Goal: Task Accomplishment & Management: Manage account settings

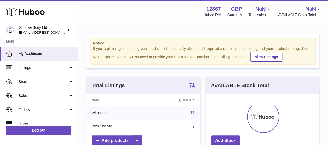
scroll to position [81, 114]
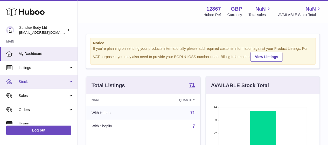
click at [22, 83] on span "Stock" at bounding box center [44, 81] width 50 height 5
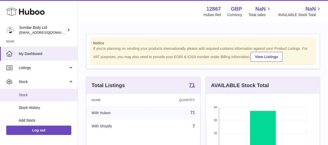
click at [32, 98] on link "Stock" at bounding box center [39, 95] width 78 height 13
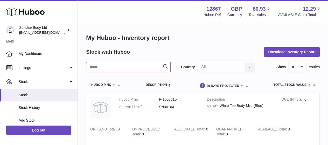
click at [115, 62] on input "text" at bounding box center [128, 67] width 85 height 10
type input "******"
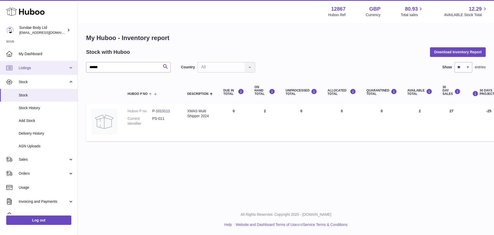
click at [52, 67] on span "Listings" at bounding box center [44, 67] width 50 height 5
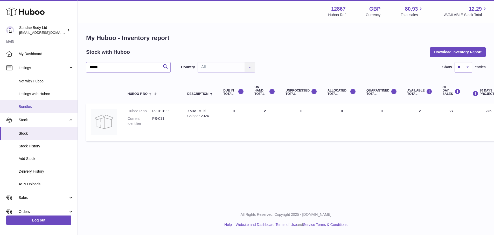
click at [32, 104] on span "Bundles" at bounding box center [46, 106] width 55 height 5
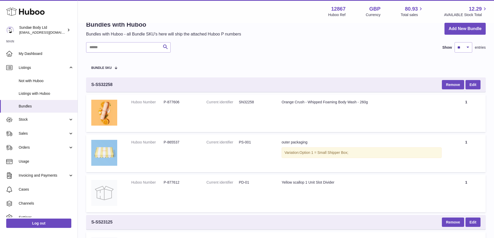
scroll to position [26, 0]
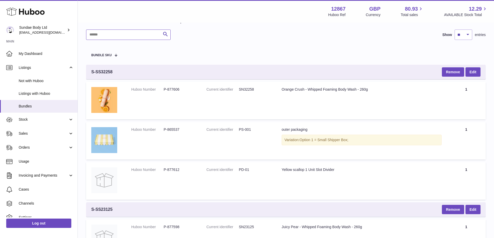
click at [116, 32] on input "text" at bounding box center [128, 35] width 85 height 10
type input "******"
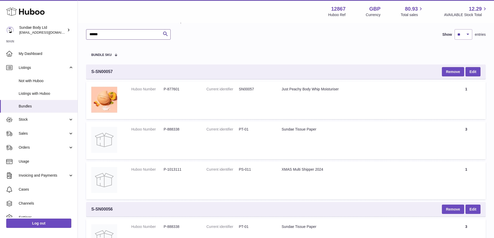
scroll to position [26, 0]
click at [474, 71] on link "Edit" at bounding box center [473, 71] width 15 height 9
click at [472, 72] on link "Edit" at bounding box center [473, 71] width 15 height 9
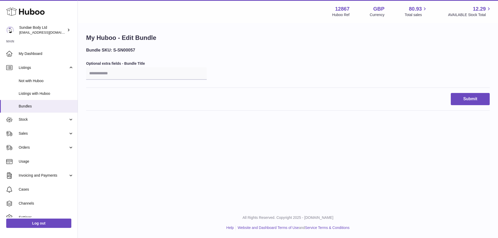
click at [112, 84] on div "Bundle SKU: S-SN00057 Optional extra fields - Bundle Title" at bounding box center [288, 67] width 404 height 41
click at [105, 73] on input "text" at bounding box center [146, 73] width 121 height 12
click at [115, 74] on input "text" at bounding box center [146, 73] width 121 height 12
click at [469, 98] on button "Submit" at bounding box center [470, 99] width 39 height 12
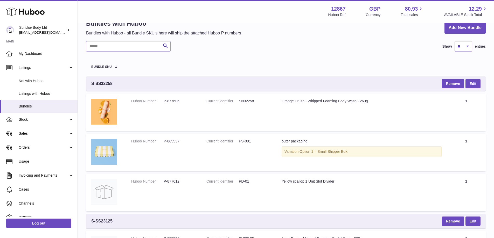
scroll to position [26, 0]
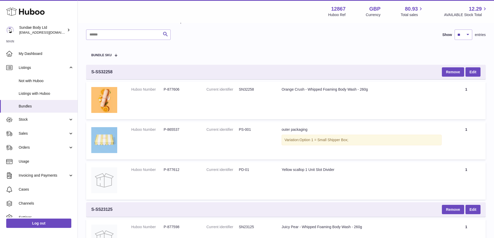
click at [184, 184] on td "Huboo Number P-877612" at bounding box center [163, 181] width 75 height 38
drag, startPoint x: 115, startPoint y: 73, endPoint x: 92, endPoint y: 72, distance: 23.9
click at [92, 72] on div "S-SS32258 Remove Edit" at bounding box center [286, 72] width 400 height 15
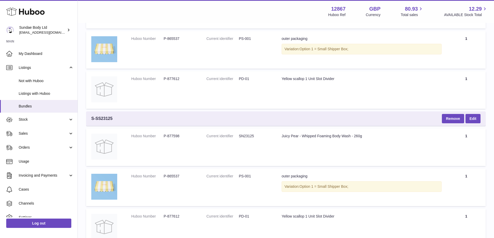
scroll to position [130, 0]
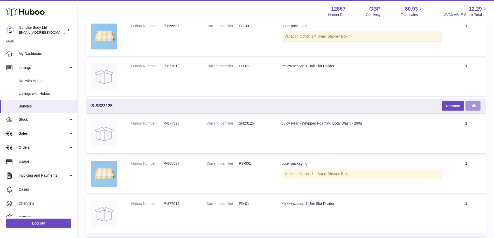
click at [472, 106] on link "Edit" at bounding box center [473, 105] width 15 height 9
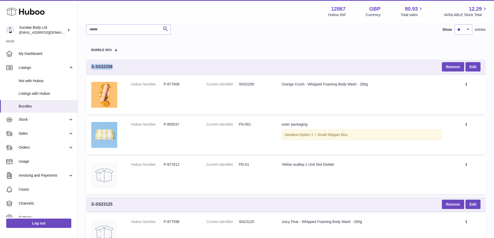
scroll to position [0, 0]
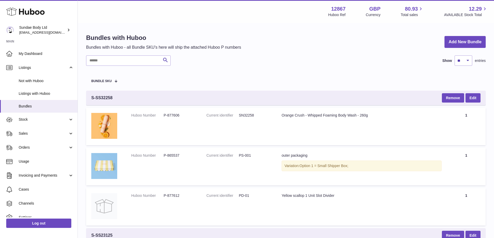
click at [118, 57] on input "text" at bounding box center [128, 61] width 85 height 10
type input "******"
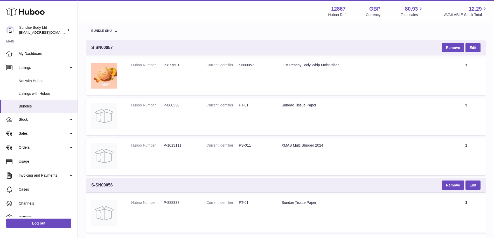
scroll to position [26, 0]
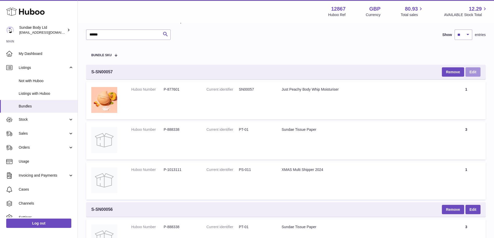
click at [479, 73] on link "Edit" at bounding box center [473, 71] width 15 height 9
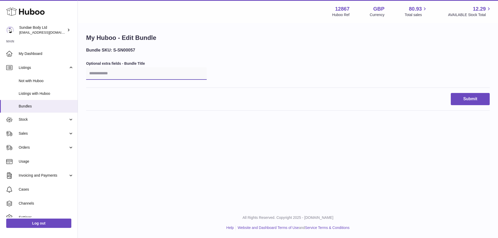
click at [158, 71] on input "text" at bounding box center [146, 73] width 121 height 12
drag, startPoint x: 116, startPoint y: 64, endPoint x: 158, endPoint y: 60, distance: 41.4
click at [158, 60] on div "Bundle SKU: S-SN00057 Optional extra fields - Bundle Title" at bounding box center [288, 67] width 404 height 41
click at [138, 74] on input "text" at bounding box center [146, 73] width 121 height 12
click at [332, 80] on div "Bundle SKU: S-SN00057 Optional extra fields - Bundle Title" at bounding box center [288, 67] width 404 height 41
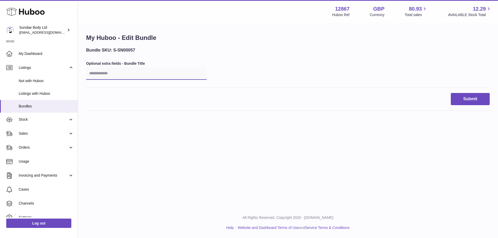
click at [143, 74] on input "text" at bounding box center [146, 73] width 121 height 12
click at [25, 106] on span "Bundles" at bounding box center [46, 106] width 55 height 5
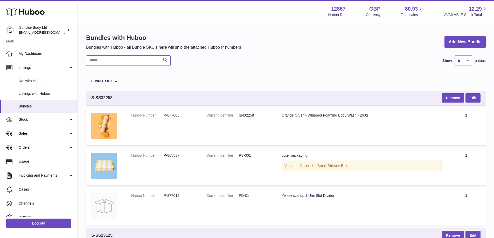
click at [105, 59] on input "text" at bounding box center [128, 61] width 85 height 10
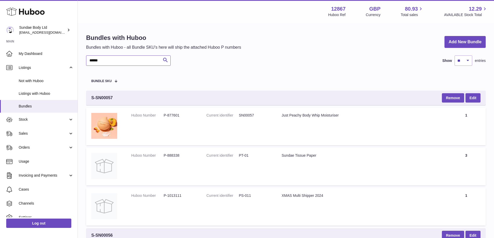
type input "******"
drag, startPoint x: 114, startPoint y: 97, endPoint x: 91, endPoint y: 98, distance: 23.1
click at [91, 98] on div "S-SN00057 Remove Edit" at bounding box center [286, 98] width 400 height 15
copy span "S-SN00057"
click at [250, 115] on dd "SN00057" at bounding box center [255, 115] width 32 height 5
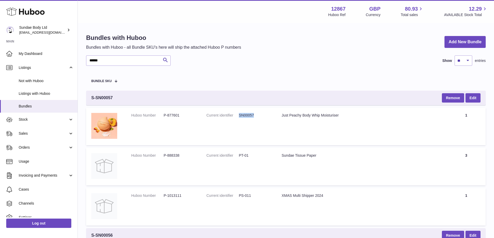
click at [250, 115] on dd "SN00057" at bounding box center [255, 115] width 32 height 5
copy dd "SN00057"
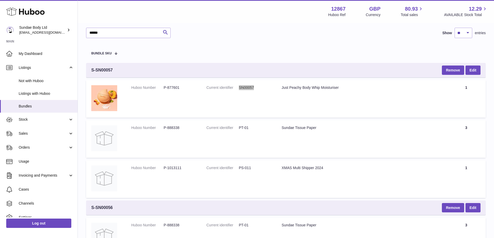
scroll to position [78, 0]
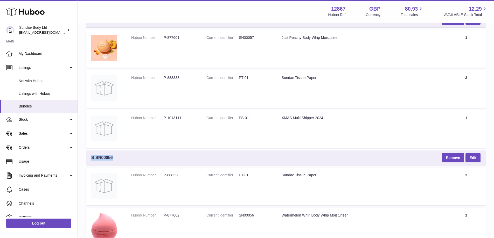
drag, startPoint x: 111, startPoint y: 159, endPoint x: 91, endPoint y: 158, distance: 20.3
click at [91, 158] on div "S-SN00056 Remove Edit" at bounding box center [286, 158] width 400 height 15
copy span "S-SN00056"
drag, startPoint x: 254, startPoint y: 215, endPoint x: 239, endPoint y: 214, distance: 14.6
click at [239, 214] on dd "SN00056" at bounding box center [255, 215] width 32 height 5
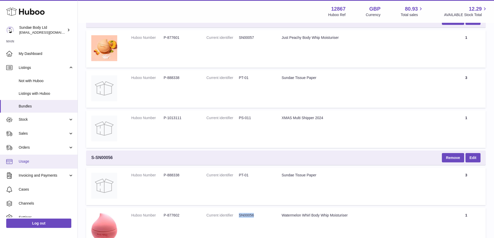
copy dd "SN00056"
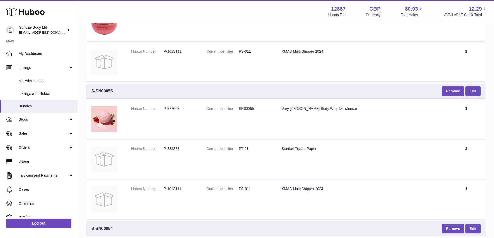
scroll to position [311, 0]
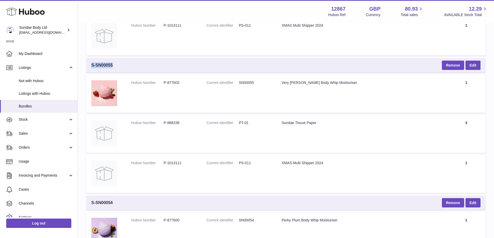
drag, startPoint x: 115, startPoint y: 67, endPoint x: 92, endPoint y: 66, distance: 22.9
click at [92, 66] on div "S-SN00055 Remove Edit" at bounding box center [286, 65] width 400 height 15
copy span "S-SN00055"
click at [245, 84] on dd "SN00055" at bounding box center [255, 82] width 32 height 5
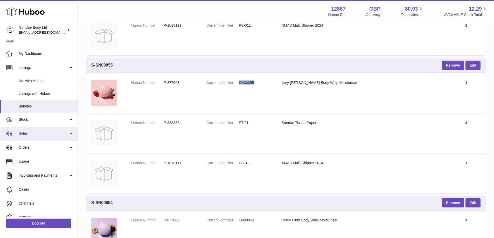
copy dd "SN00055"
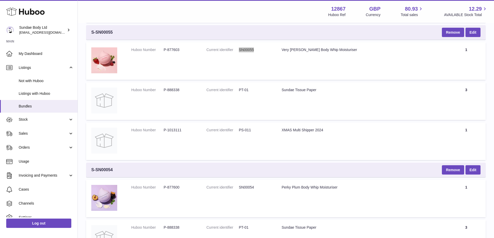
scroll to position [389, 0]
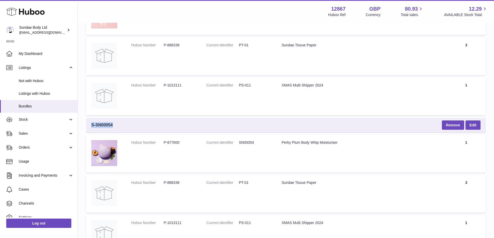
drag, startPoint x: 113, startPoint y: 125, endPoint x: 88, endPoint y: 125, distance: 24.4
click at [88, 125] on div "S-SN00054 Remove Edit" at bounding box center [286, 125] width 400 height 15
copy span "S-SN00054"
click at [248, 142] on dd "SN00054" at bounding box center [255, 142] width 32 height 5
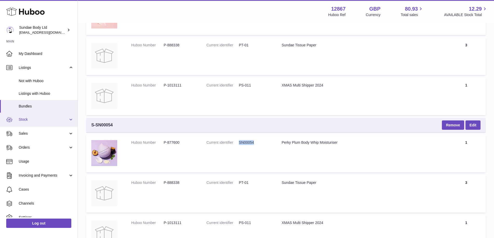
copy dd "SN00054"
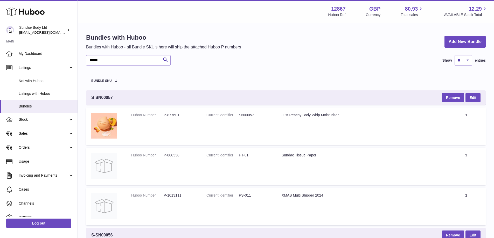
scroll to position [0, 0]
click at [454, 96] on button "Remove" at bounding box center [453, 97] width 22 height 9
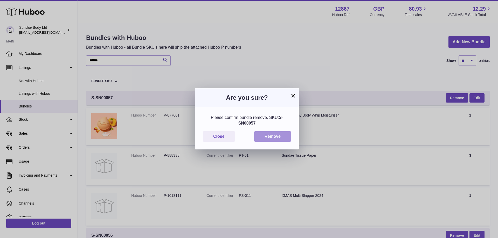
click at [271, 137] on button "Remove" at bounding box center [272, 137] width 37 height 11
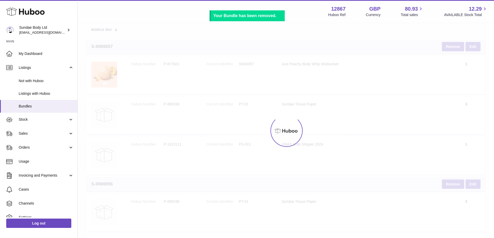
scroll to position [52, 0]
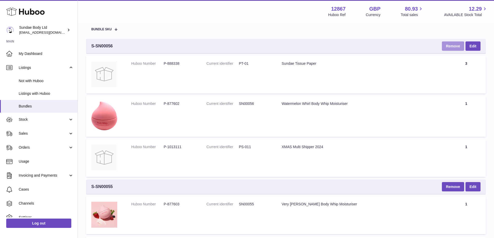
click at [453, 47] on button "Remove" at bounding box center [453, 46] width 22 height 9
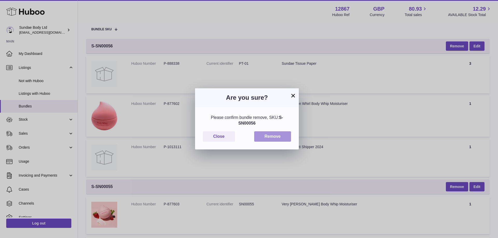
click at [268, 139] on button "Remove" at bounding box center [272, 137] width 37 height 11
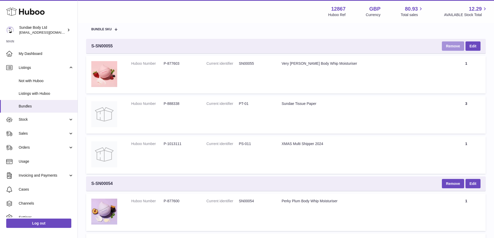
click at [452, 48] on button "Remove" at bounding box center [453, 46] width 22 height 9
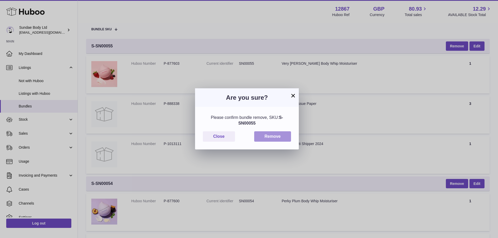
drag, startPoint x: 271, startPoint y: 136, endPoint x: 8, endPoint y: 136, distance: 263.0
click at [270, 136] on button "Remove" at bounding box center [272, 137] width 37 height 11
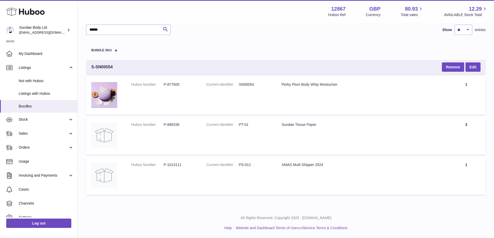
scroll to position [31, 0]
click at [450, 69] on button "Remove" at bounding box center [453, 67] width 22 height 9
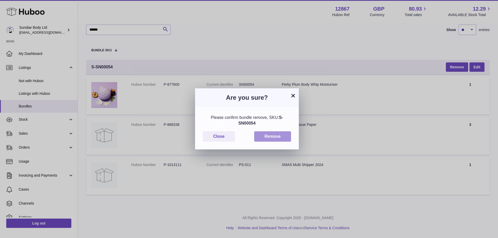
click at [284, 136] on button "Remove" at bounding box center [272, 137] width 37 height 11
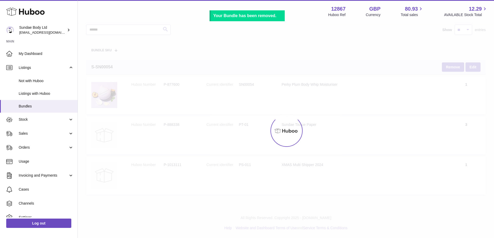
scroll to position [0, 0]
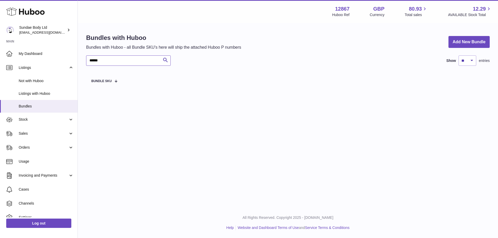
drag, startPoint x: 107, startPoint y: 66, endPoint x: 79, endPoint y: 64, distance: 27.3
click at [79, 64] on div "Bundles with Huboo Bundles with Huboo - all Bundle SKU's here will ship the att…" at bounding box center [288, 62] width 420 height 78
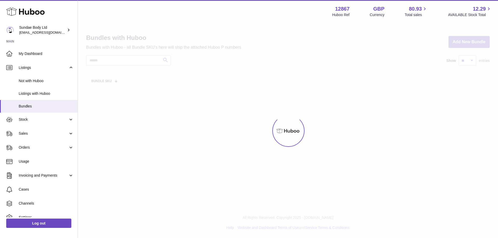
click at [449, 44] on div at bounding box center [288, 130] width 420 height 215
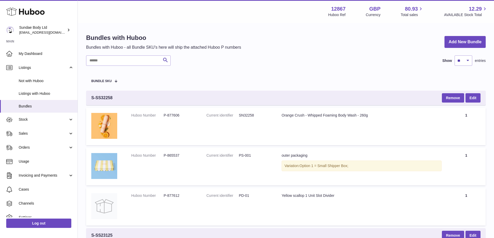
click at [481, 36] on div "Bundles with Huboo Bundles with Huboo - all Bundle SKU's here will ship the att…" at bounding box center [286, 42] width 400 height 17
click at [480, 39] on link "Add New Bundle" at bounding box center [465, 42] width 41 height 12
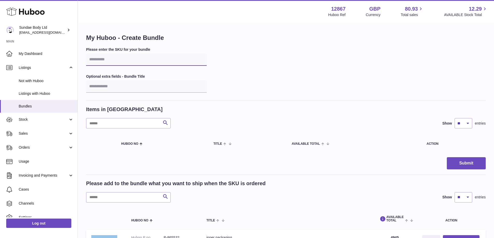
click at [101, 62] on input "text" at bounding box center [146, 59] width 121 height 12
click at [154, 62] on input "text" at bounding box center [146, 59] width 121 height 12
paste input "*********"
type input "*********"
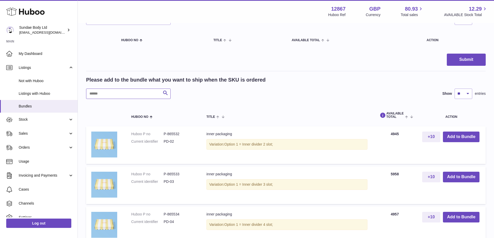
drag, startPoint x: 122, startPoint y: 95, endPoint x: 156, endPoint y: 99, distance: 34.6
click at [122, 95] on input "text" at bounding box center [128, 94] width 85 height 10
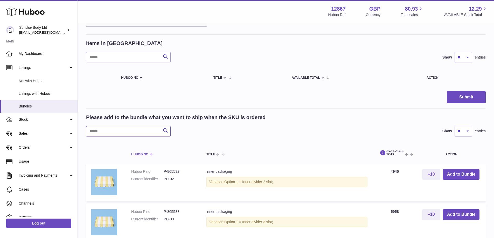
scroll to position [26, 0]
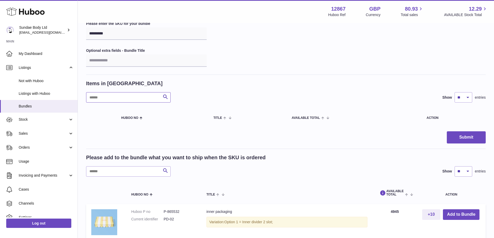
click at [130, 95] on input "text" at bounding box center [128, 97] width 85 height 10
click at [126, 170] on input "text" at bounding box center [128, 172] width 85 height 10
paste input "*******"
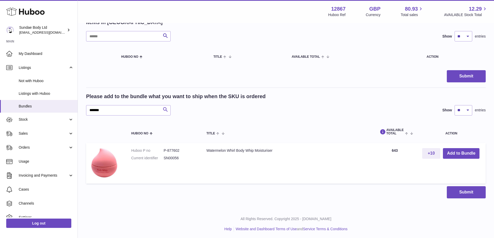
scroll to position [88, 0]
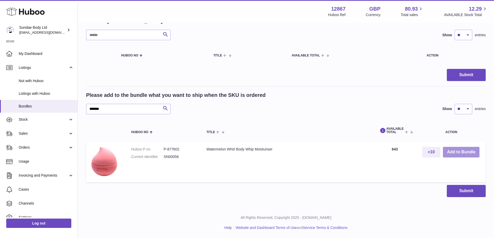
click at [461, 153] on button "Add to Bundle" at bounding box center [461, 152] width 37 height 11
click at [95, 109] on div "Please enter the SKU for your bundle ********* Optional extra fields - Bundle T…" at bounding box center [286, 78] width 400 height 239
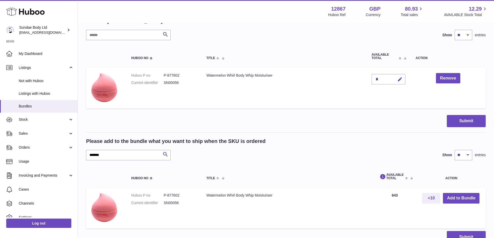
click at [95, 109] on table "Huboo no Title AVAILABLE Total Action Huboo P no P-877602 Current identifier SN…" at bounding box center [286, 78] width 400 height 66
click at [91, 159] on input "*******" at bounding box center [128, 155] width 85 height 10
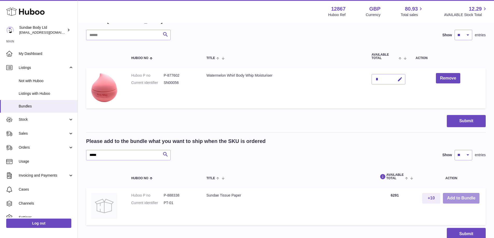
click at [459, 197] on button "Add to Bundle" at bounding box center [461, 198] width 37 height 11
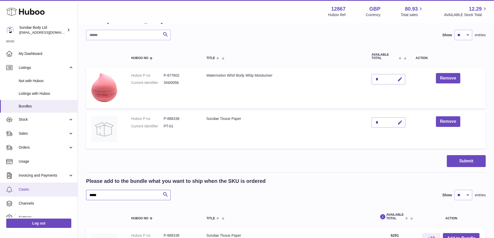
drag, startPoint x: 128, startPoint y: 195, endPoint x: 71, endPoint y: 196, distance: 57.1
click at [71, 196] on div "Huboo Sundae Body Ltd kirstie@sundaebody.com Main My Dashboard Listings Not wit…" at bounding box center [247, 117] width 494 height 410
paste input "*"
type input "******"
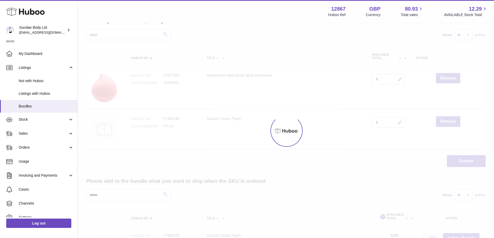
click at [164, 193] on div at bounding box center [286, 130] width 416 height 215
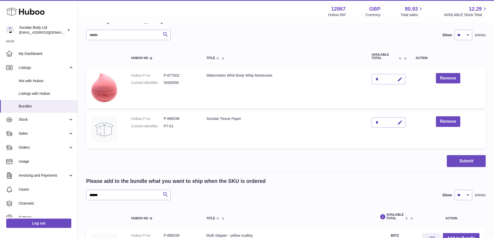
scroll to position [166, 0]
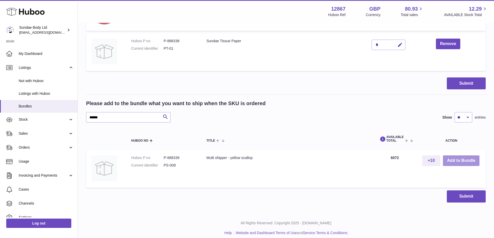
click at [459, 162] on button "Add to Bundle" at bounding box center [461, 161] width 37 height 11
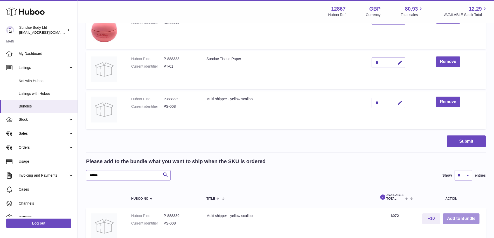
scroll to position [140, 0]
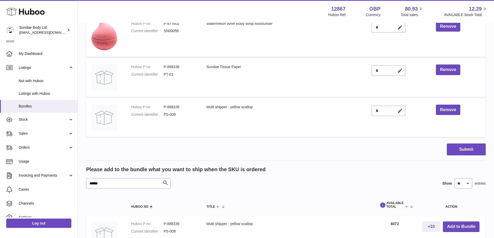
click at [380, 70] on div "*" at bounding box center [389, 71] width 34 height 10
click at [399, 70] on icon "button" at bounding box center [399, 70] width 5 height 5
click at [373, 70] on input "*" at bounding box center [389, 71] width 34 height 10
type input "*"
click at [399, 67] on button "submit" at bounding box center [400, 71] width 10 height 8
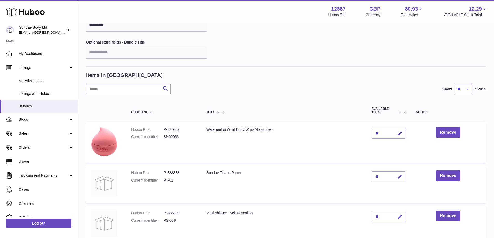
scroll to position [104, 0]
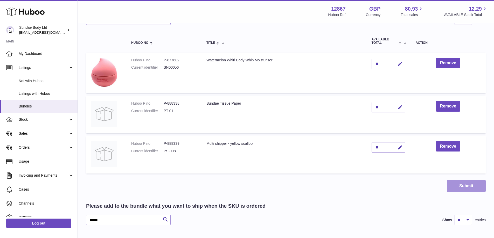
drag, startPoint x: 452, startPoint y: 186, endPoint x: 31, endPoint y: 186, distance: 421.3
click at [451, 186] on button "Submit" at bounding box center [466, 186] width 39 height 12
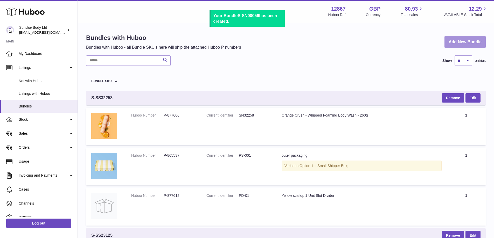
click at [463, 41] on link "Add New Bundle" at bounding box center [465, 42] width 41 height 12
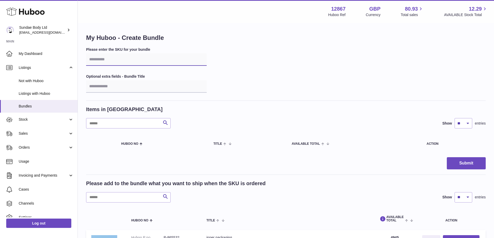
click at [119, 61] on input "text" at bounding box center [146, 59] width 121 height 12
paste input "*********"
type input "*********"
drag, startPoint x: 109, startPoint y: 199, endPoint x: 154, endPoint y: 198, distance: 45.7
click at [109, 199] on input "text" at bounding box center [128, 197] width 85 height 10
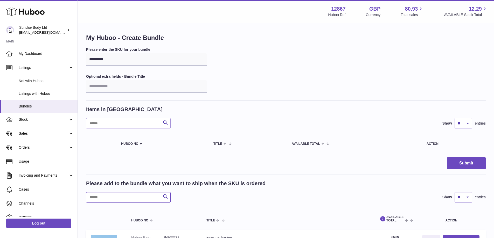
paste input "*******"
click at [164, 197] on icon "submit" at bounding box center [165, 197] width 6 height 6
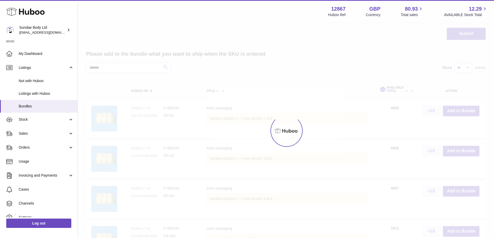
scroll to position [85, 0]
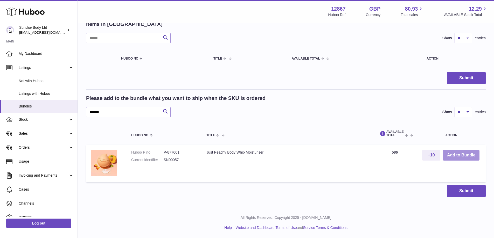
drag, startPoint x: 458, startPoint y: 155, endPoint x: 65, endPoint y: 135, distance: 393.5
click at [454, 155] on button "Add to Bundle" at bounding box center [461, 155] width 37 height 11
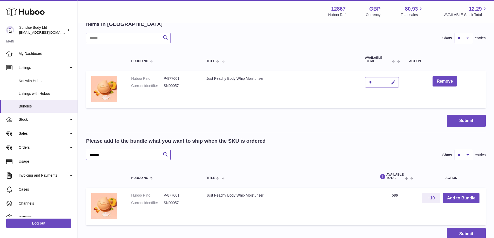
drag, startPoint x: 97, startPoint y: 156, endPoint x: 81, endPoint y: 153, distance: 15.8
click at [81, 153] on div "My Huboo - Create Bundle Please enter the SKU for your bundle ********* Optiona…" at bounding box center [286, 94] width 416 height 313
paste input "text"
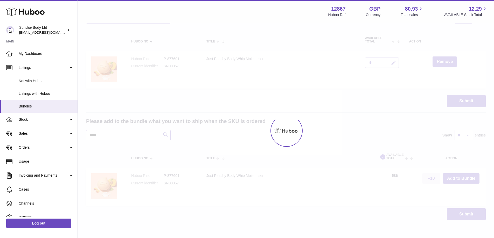
scroll to position [128, 0]
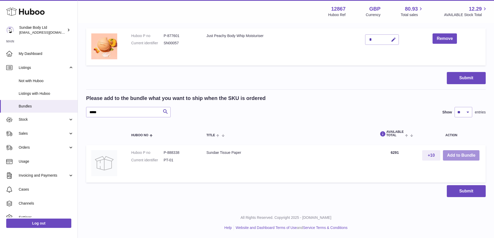
click at [463, 157] on button "Add to Bundle" at bounding box center [461, 155] width 37 height 11
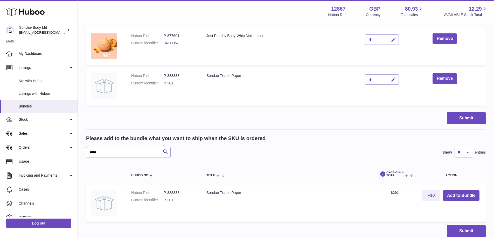
click at [373, 77] on div "*" at bounding box center [382, 79] width 34 height 10
click at [371, 79] on div "*" at bounding box center [382, 79] width 34 height 10
drag, startPoint x: 115, startPoint y: 154, endPoint x: 75, endPoint y: 150, distance: 40.4
click at [75, 150] on div "Huboo Sundae Body Ltd [EMAIL_ADDRESS][DOMAIN_NAME] Main My Dashboard Listings N…" at bounding box center [247, 75] width 494 height 407
paste input "*"
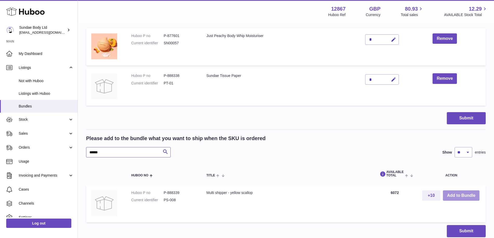
type input "******"
click at [471, 197] on button "Add to Bundle" at bounding box center [461, 196] width 37 height 11
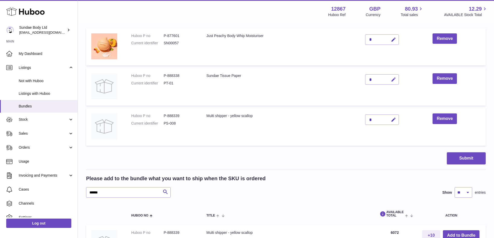
click at [393, 79] on icon "button" at bounding box center [393, 79] width 5 height 5
drag, startPoint x: 374, startPoint y: 78, endPoint x: 366, endPoint y: 78, distance: 8.3
click at [366, 78] on input "*" at bounding box center [382, 79] width 34 height 10
type input "*"
click at [394, 79] on icon "submit" at bounding box center [393, 79] width 5 height 5
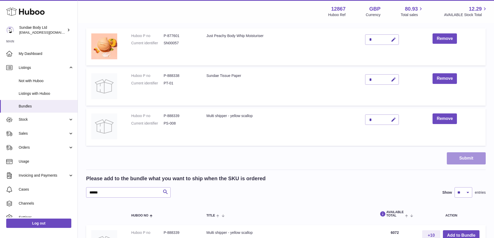
click at [460, 160] on button "Submit" at bounding box center [466, 159] width 39 height 12
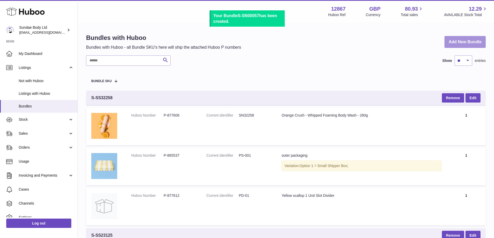
click at [470, 43] on link "Add New Bundle" at bounding box center [465, 42] width 41 height 12
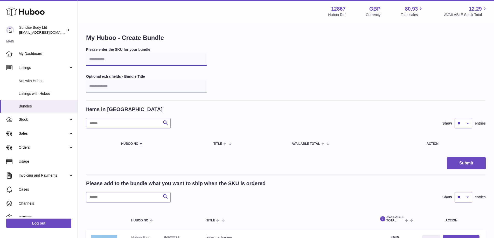
click at [102, 60] on input "text" at bounding box center [146, 59] width 121 height 12
paste input "*********"
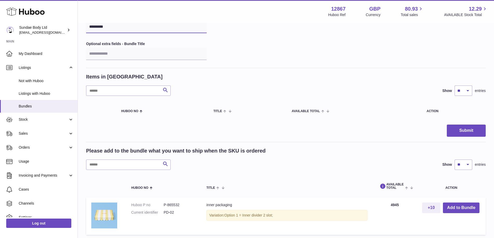
scroll to position [78, 0]
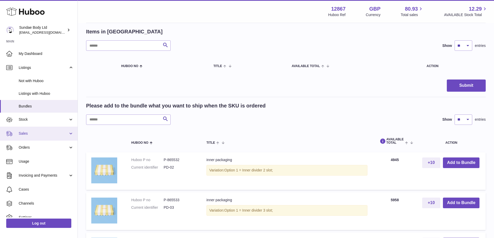
type input "*********"
click at [113, 118] on input "text" at bounding box center [128, 120] width 85 height 10
paste input "*******"
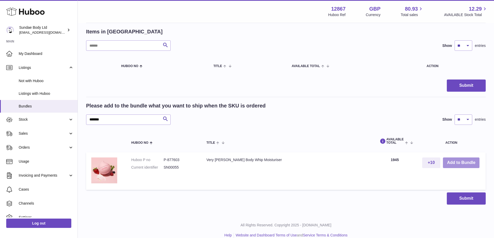
click at [464, 161] on button "Add to Bundle" at bounding box center [461, 163] width 37 height 11
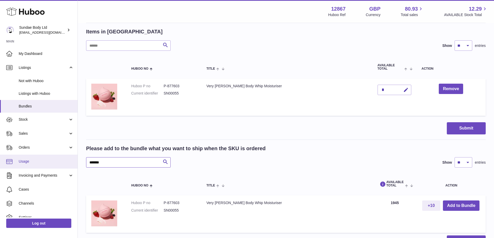
drag, startPoint x: 114, startPoint y: 161, endPoint x: 47, endPoint y: 161, distance: 67.4
click at [47, 161] on div "Huboo Sundae Body Ltd [EMAIL_ADDRESS][DOMAIN_NAME] Main My Dashboard Listings N…" at bounding box center [247, 105] width 494 height 367
paste input "text"
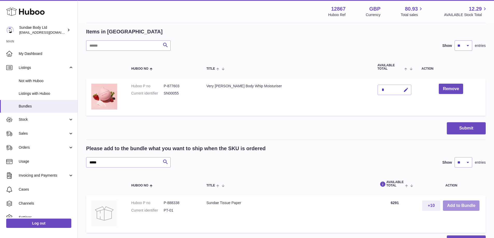
click at [453, 209] on button "Add to Bundle" at bounding box center [461, 206] width 37 height 11
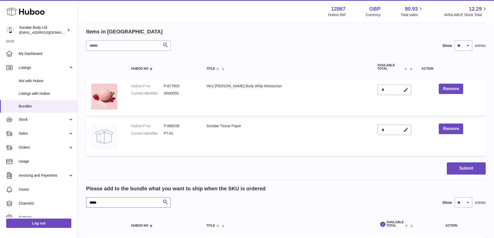
drag, startPoint x: 89, startPoint y: 199, endPoint x: 82, endPoint y: 197, distance: 6.6
click at [78, 198] on div "My Huboo - Create Bundle Please enter the SKU for your bundle ********* Optiona…" at bounding box center [286, 122] width 416 height 353
paste input "*"
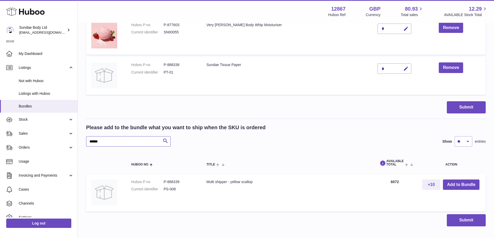
scroll to position [156, 0]
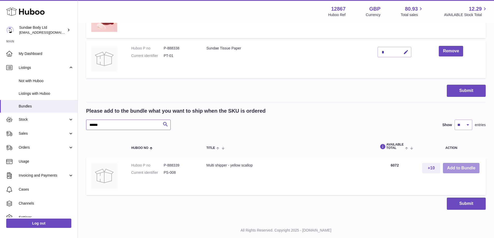
type input "******"
click at [462, 166] on button "Add to Bundle" at bounding box center [461, 168] width 37 height 11
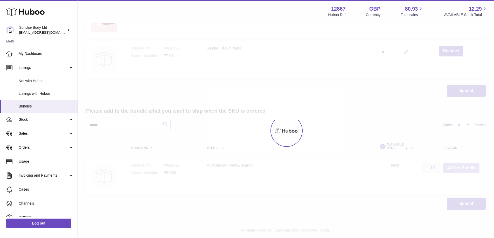
scroll to position [130, 0]
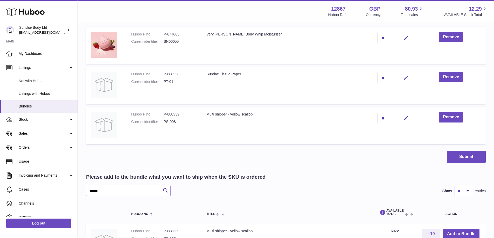
click at [403, 78] on icon "button" at bounding box center [405, 77] width 5 height 5
drag, startPoint x: 369, startPoint y: 77, endPoint x: 363, endPoint y: 76, distance: 5.5
click at [378, 76] on input "*" at bounding box center [395, 78] width 34 height 10
type input "*"
click at [404, 77] on icon "submit" at bounding box center [406, 78] width 5 height 5
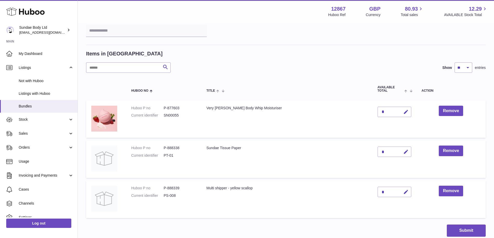
scroll to position [104, 0]
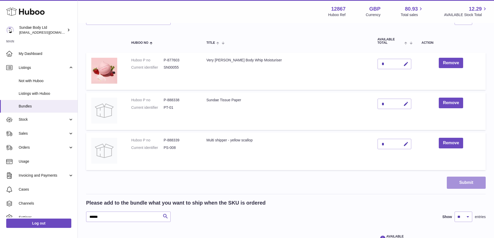
click at [458, 181] on button "Submit" at bounding box center [466, 183] width 39 height 12
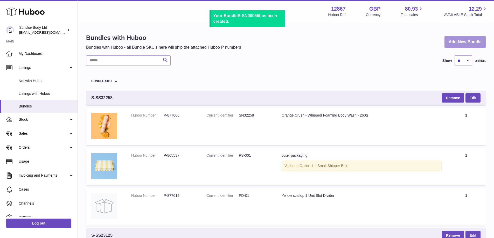
click at [472, 40] on link "Add New Bundle" at bounding box center [465, 42] width 41 height 12
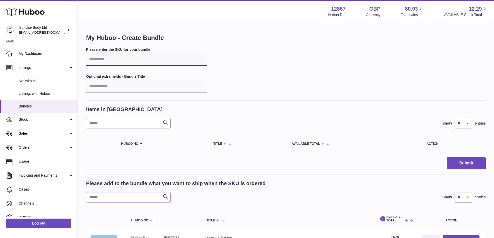
click at [128, 64] on input "text" at bounding box center [146, 59] width 121 height 12
paste input "*********"
type input "*********"
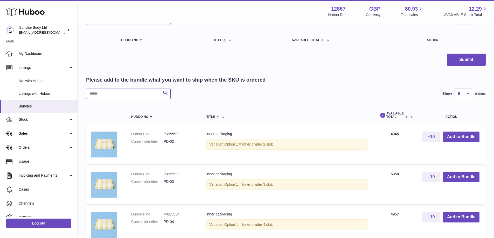
click at [120, 93] on input "text" at bounding box center [128, 94] width 85 height 10
paste input "*******"
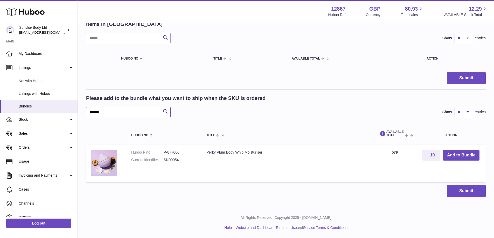
scroll to position [85, 0]
click at [455, 155] on button "Add to Bundle" at bounding box center [461, 155] width 37 height 11
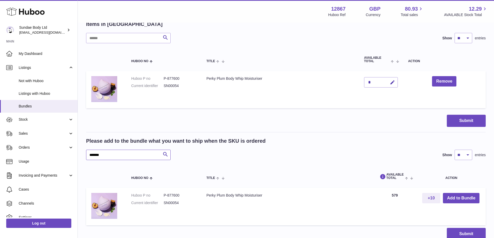
drag, startPoint x: 109, startPoint y: 155, endPoint x: 80, endPoint y: 146, distance: 30.0
click at [80, 146] on div "My Huboo - Create Bundle Please enter the SKU for your bundle ********* Optiona…" at bounding box center [286, 94] width 416 height 313
paste input "text"
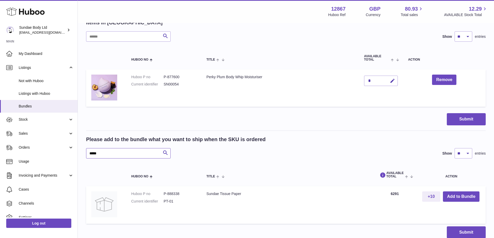
scroll to position [128, 0]
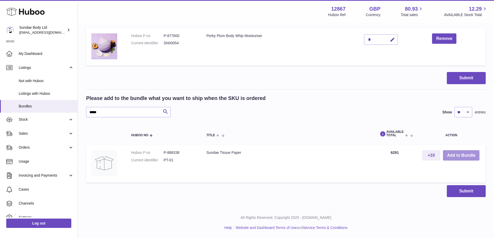
click at [473, 155] on button "Add to Bundle" at bounding box center [461, 155] width 37 height 11
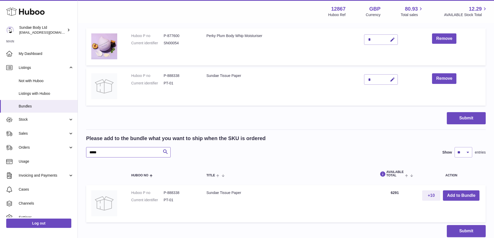
click at [77, 147] on div "Huboo Sundae Body Ltd kirstie@sundaebody.com Main My Dashboard Listings Not wit…" at bounding box center [247, 75] width 494 height 407
paste input "*"
type input "******"
click at [456, 197] on button "Add to Bundle" at bounding box center [461, 196] width 37 height 11
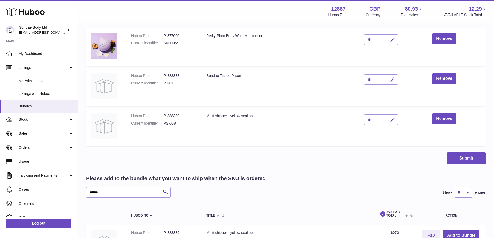
click at [394, 75] on button "button" at bounding box center [392, 79] width 12 height 11
drag, startPoint x: 372, startPoint y: 76, endPoint x: 363, endPoint y: 75, distance: 9.1
click at [363, 75] on td "*" at bounding box center [381, 87] width 44 height 38
type input "*"
click at [394, 77] on button "submit" at bounding box center [392, 79] width 10 height 8
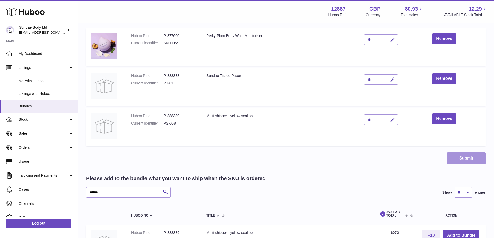
click at [461, 158] on button "Submit" at bounding box center [466, 159] width 39 height 12
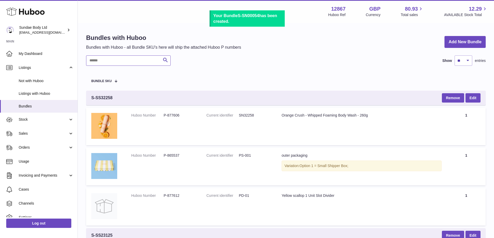
click at [122, 57] on input "text" at bounding box center [128, 61] width 85 height 10
paste input "******"
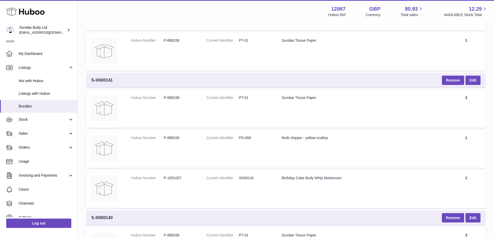
scroll to position [156, 0]
type input "******"
